Goal: Information Seeking & Learning: Learn about a topic

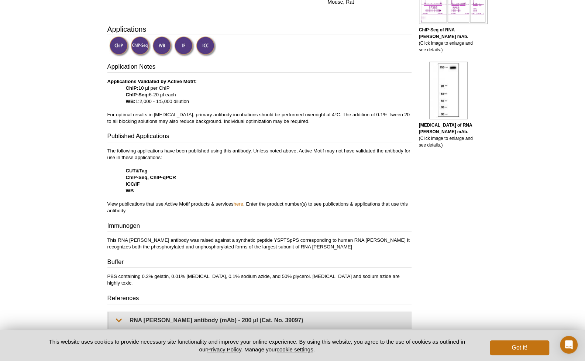
scroll to position [330, 0]
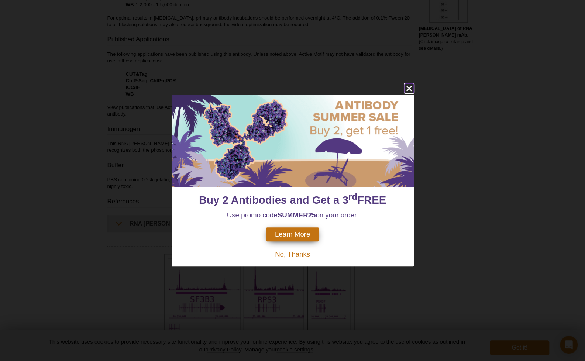
click at [408, 85] on icon "close" at bounding box center [408, 88] width 9 height 9
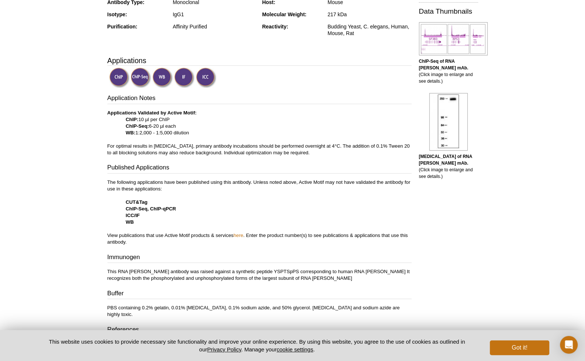
scroll to position [198, 0]
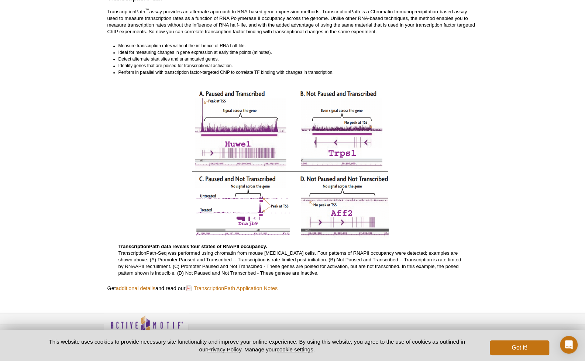
scroll to position [736, 0]
click at [268, 282] on link "TranscriptionPath Application Notes" at bounding box center [232, 287] width 92 height 10
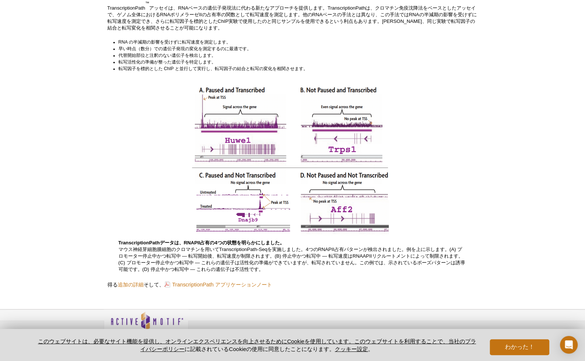
scroll to position [762, 0]
click at [136, 281] on font "追加の詳細" at bounding box center [131, 284] width 26 height 6
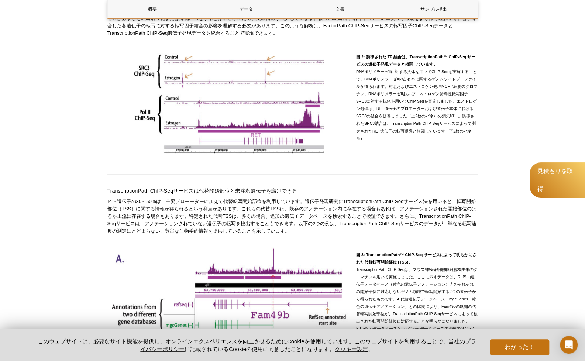
scroll to position [748, 0]
click at [189, 236] on div "概要 データ 文書 サンプル提出 TransscriptionPath ChIP-Seq サービス概要 名前 カタログ番号 価格 トランスクリプションパス™ …" at bounding box center [292, 11] width 370 height 1345
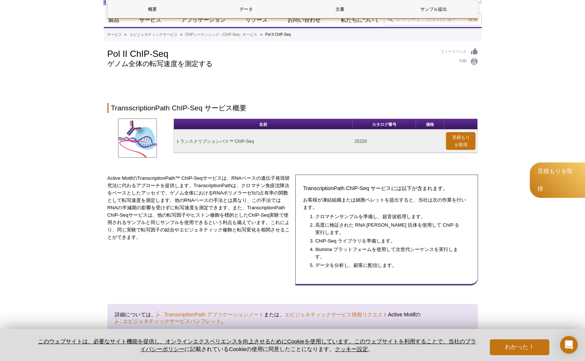
scroll to position [0, 0]
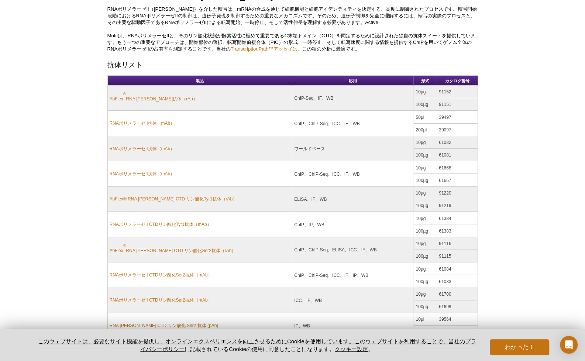
scroll to position [144, 0]
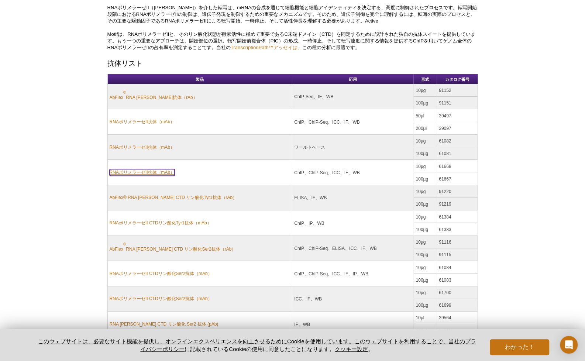
click at [149, 170] on font "RNAポリメラーゼII抗体（mAb）" at bounding box center [142, 172] width 65 height 5
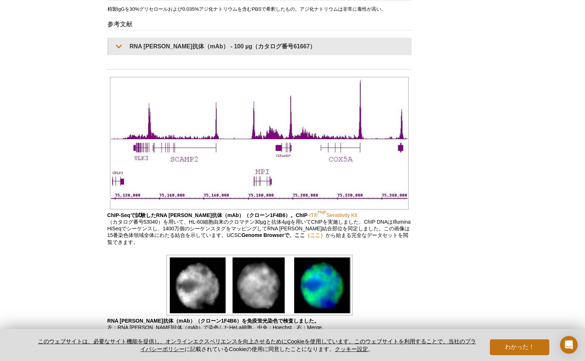
scroll to position [456, 0]
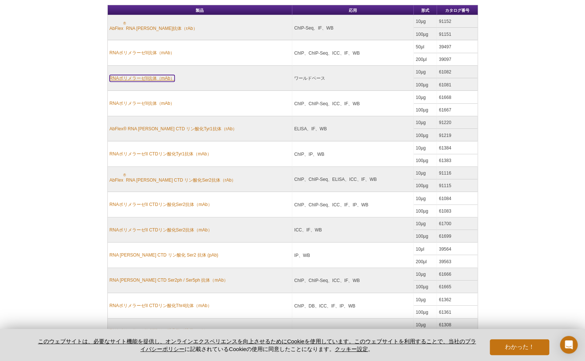
click at [146, 76] on font "RNAポリメラーゼII抗体（mAb）" at bounding box center [142, 78] width 65 height 5
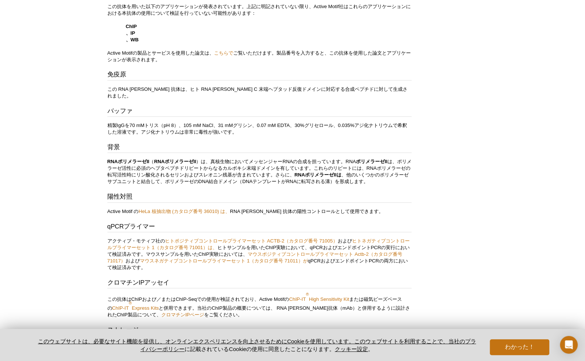
scroll to position [420, 0]
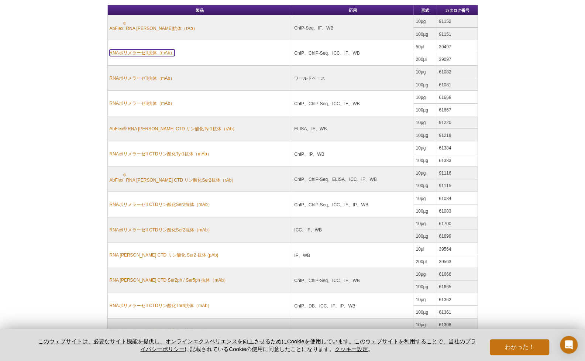
click at [130, 51] on font "RNAポリメラーゼII抗体（mAb）" at bounding box center [142, 52] width 65 height 5
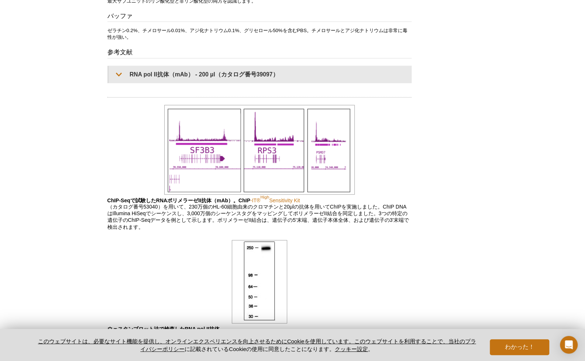
scroll to position [492, 0]
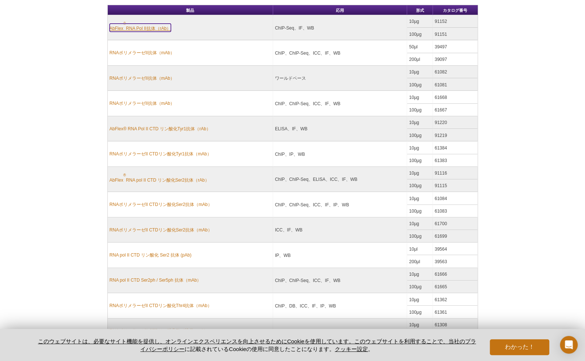
click at [152, 28] on font "RNA Pol II抗体（rAb）" at bounding box center [148, 28] width 45 height 5
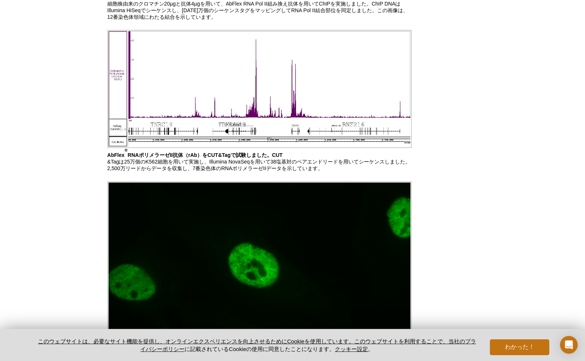
scroll to position [670, 0]
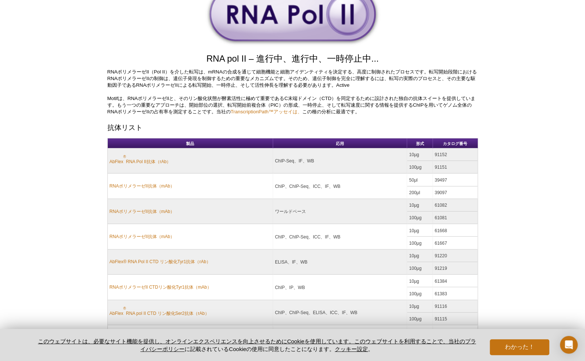
scroll to position [82, 0]
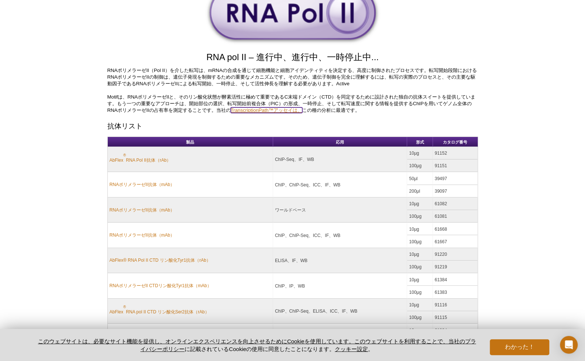
click at [251, 110] on font "TranscriptionPath™アッセイは、" at bounding box center [267, 110] width 72 height 6
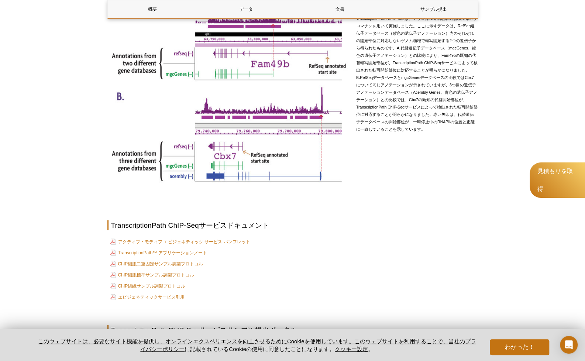
scroll to position [998, 0]
click at [201, 251] on font "TranscriptionPath™ アプリケーションノート" at bounding box center [162, 252] width 89 height 5
